Goal: Task Accomplishment & Management: Use online tool/utility

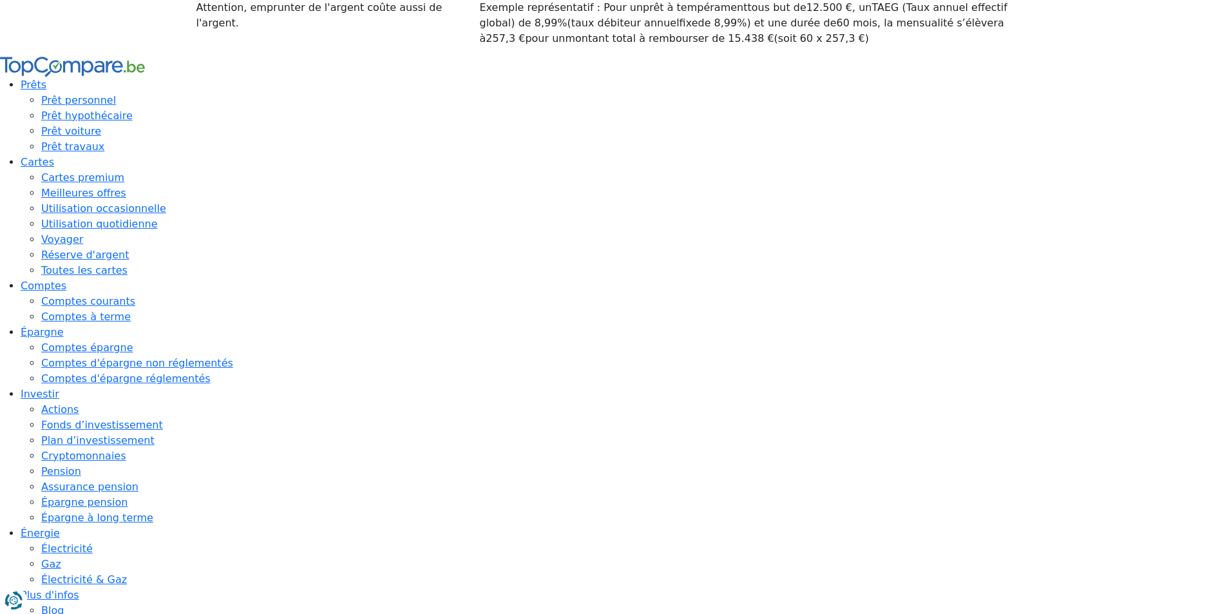
type input "11 250"
type input "11250"
type input "11 500"
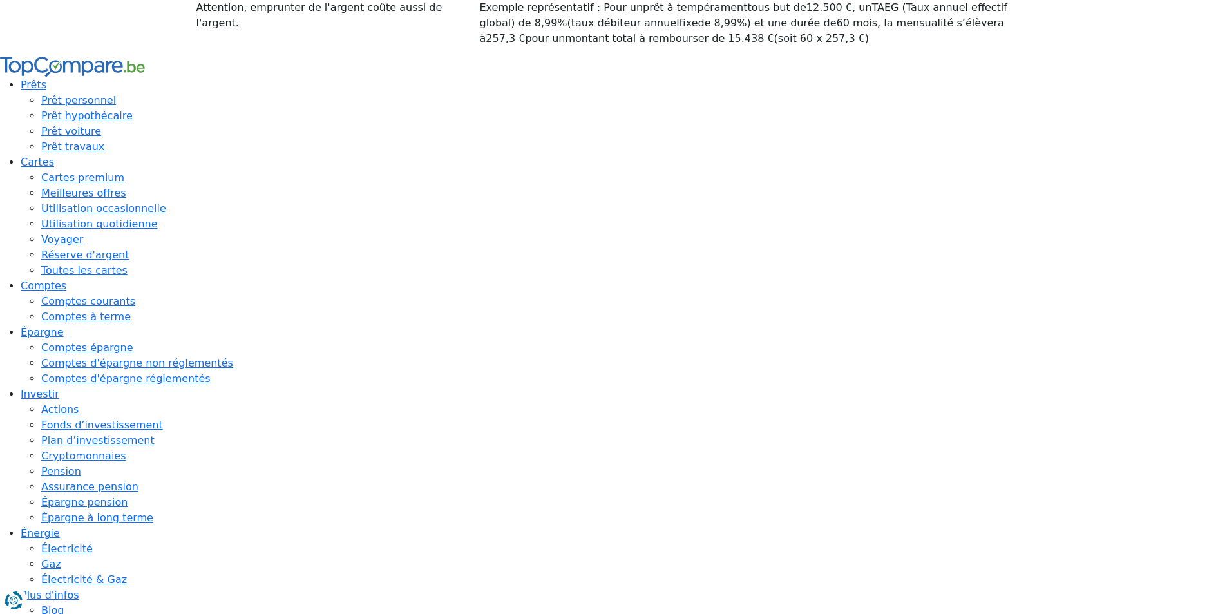
type input "11500"
type input "12 000"
type input "12000"
type input "13 500"
type input "13500"
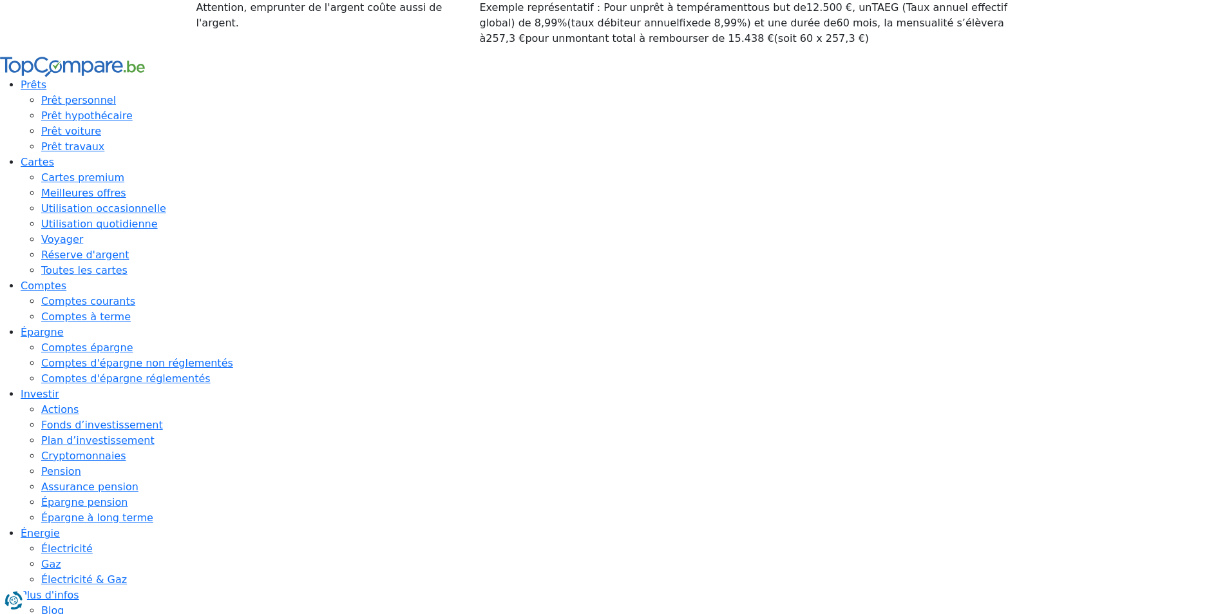
type input "17 500"
type input "17500"
type input "21 500"
type input "21500"
type input "26 750"
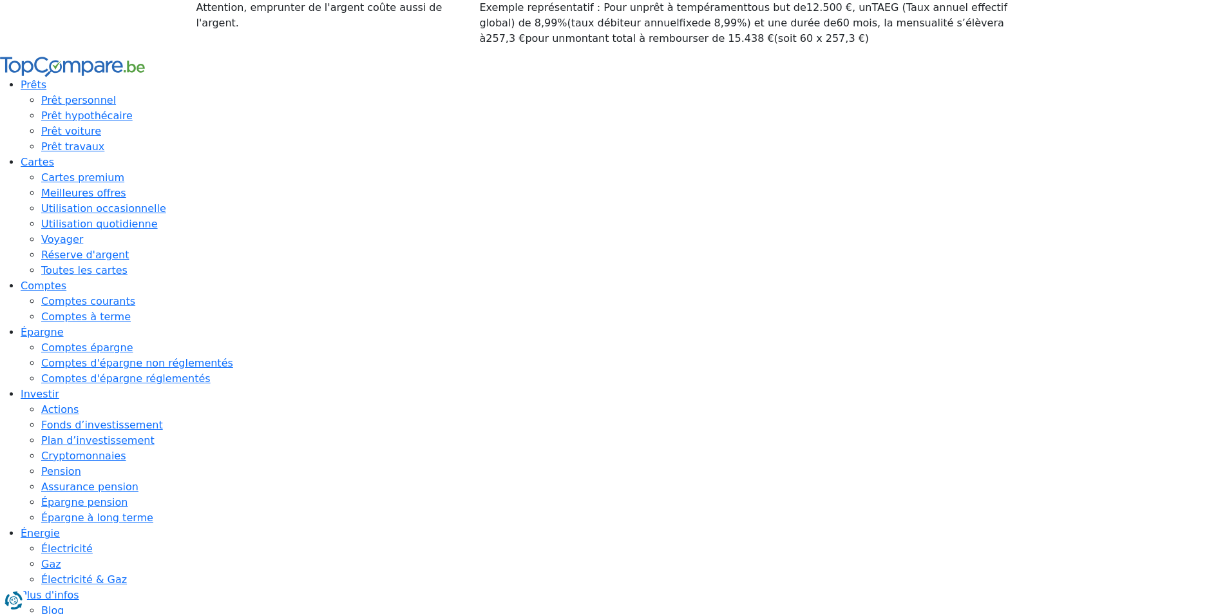
type input "26750"
type input "33 500"
type input "33500"
type input "41 000"
type input "41000"
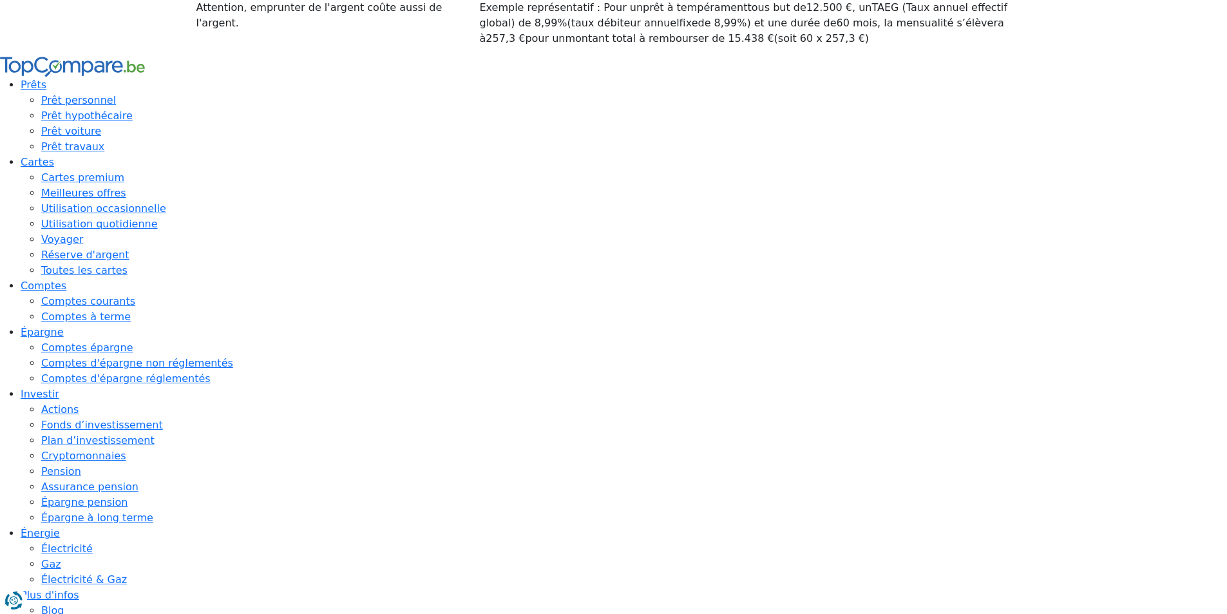
type input "46 750"
type input "46750"
type input "52 000"
type input "52000"
type input "54 000"
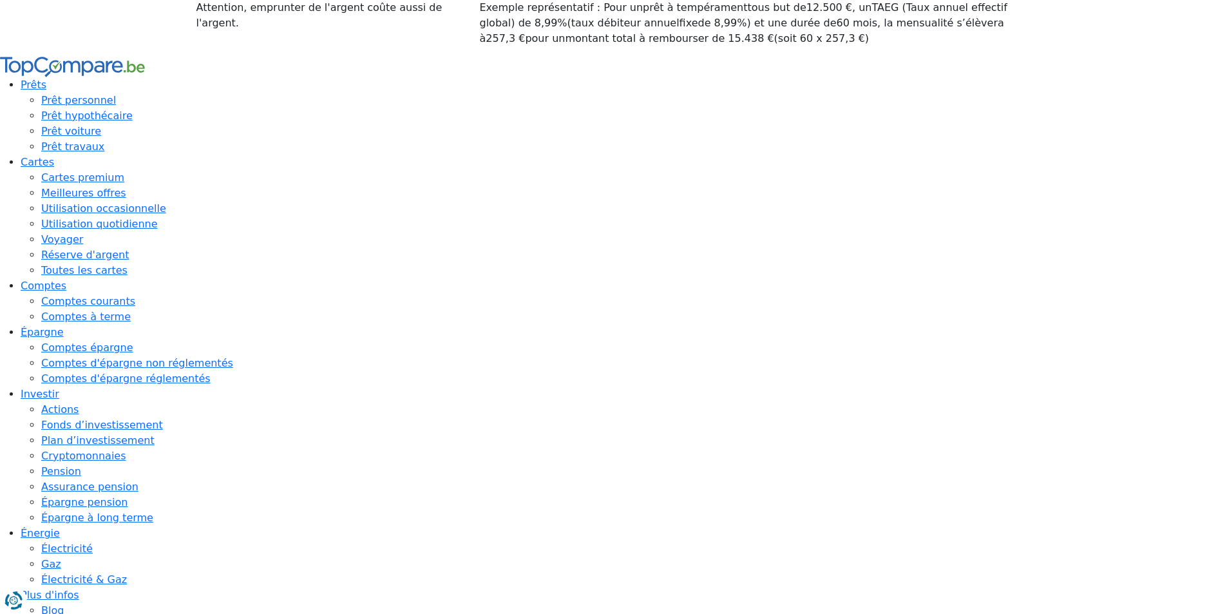
type input "54000"
type input "54 250"
type input "54250"
type input "55 750"
type input "55750"
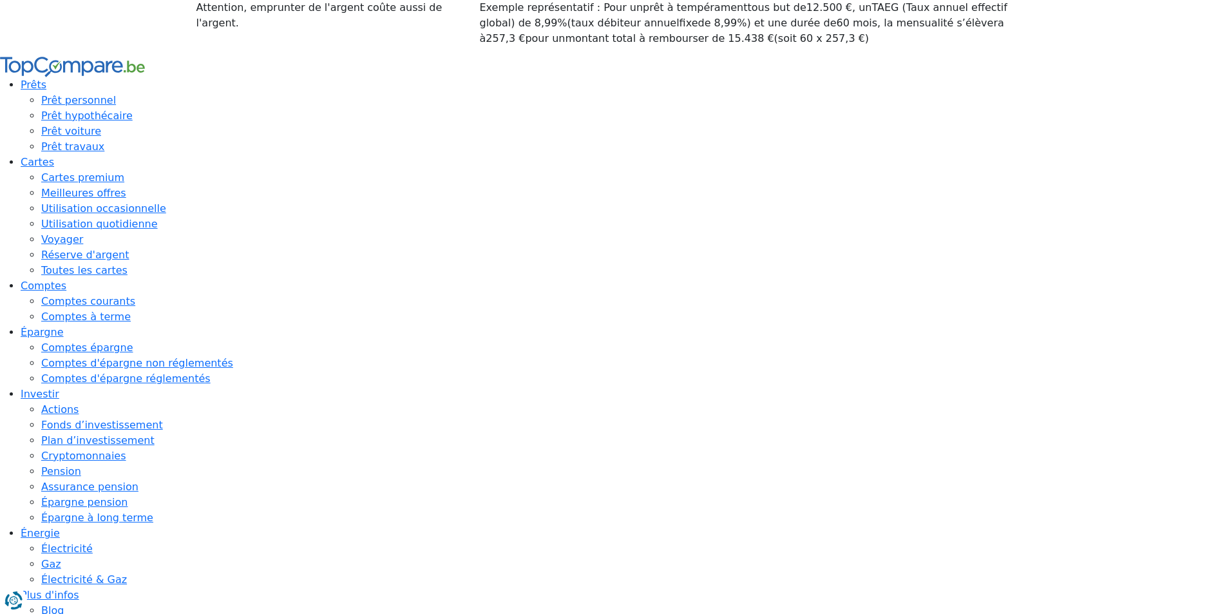
type input "59 000"
type input "59000"
type input "63 750"
type input "63750"
type input "69 750"
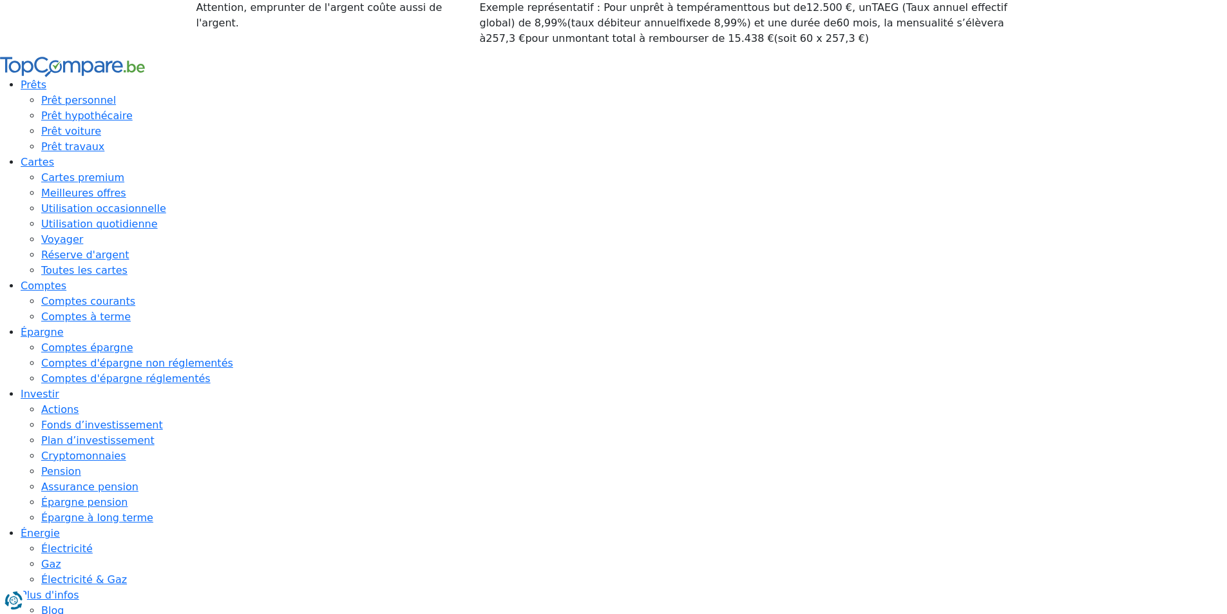
type input "69750"
type input "75 750"
type input "75750"
type input "81 000"
type input "81000"
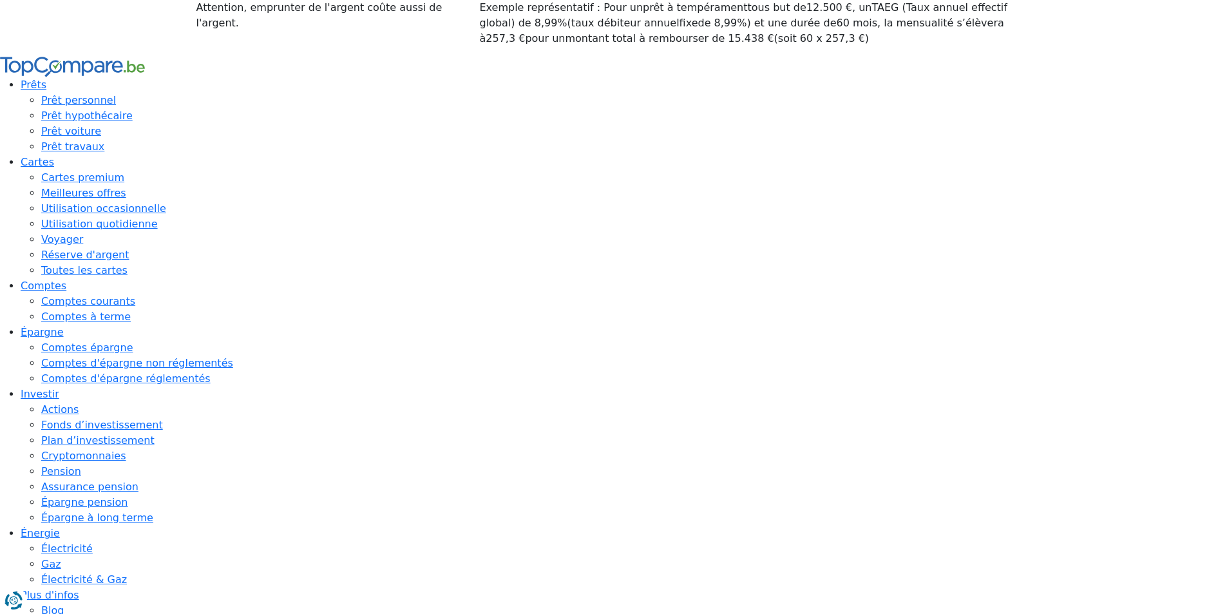
type input "85 250"
type input "85250"
type input "86 000"
type input "86000"
type input "94 000"
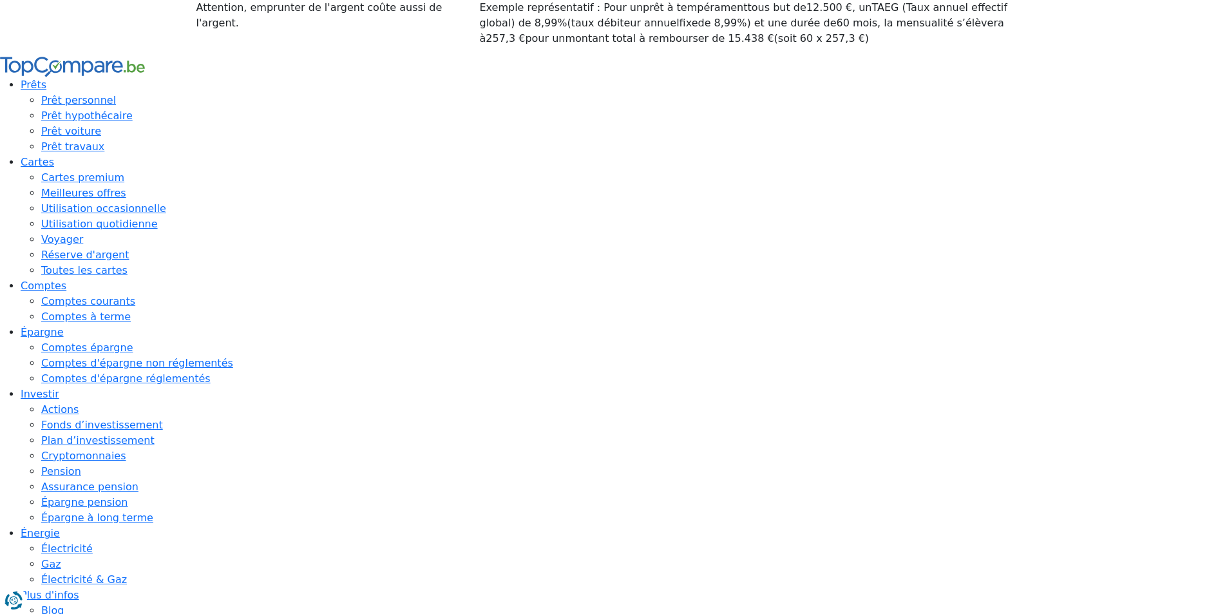
type input "94000"
type input "100 000"
drag, startPoint x: 662, startPoint y: 171, endPoint x: 885, endPoint y: 171, distance: 223.6
type input "100000"
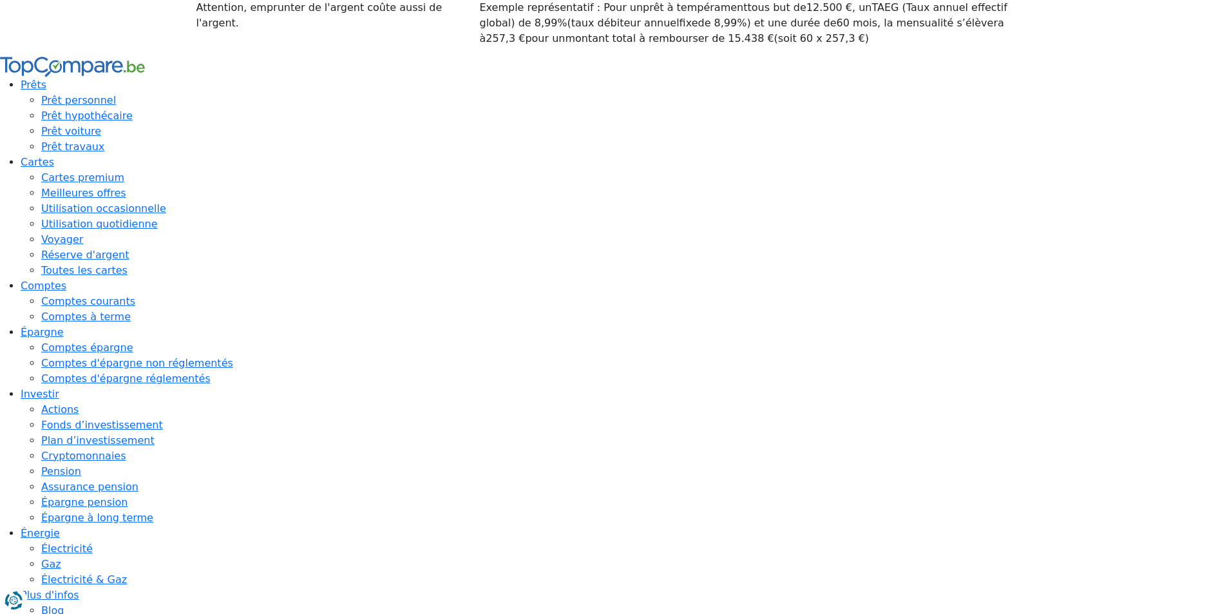
radio input "false"
